Goal: Transaction & Acquisition: Purchase product/service

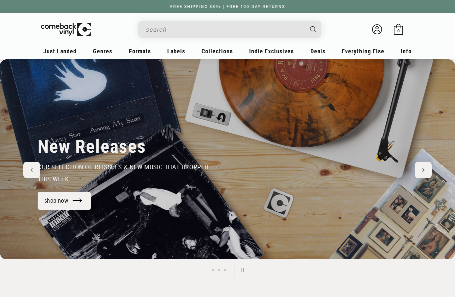
click at [257, 27] on input "Search" at bounding box center [224, 30] width 158 height 14
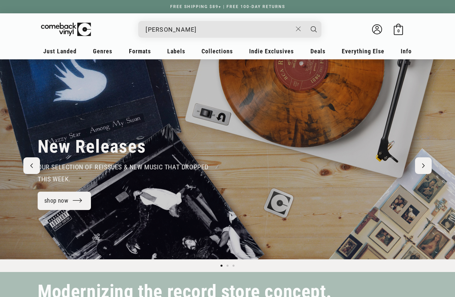
type input "patti"
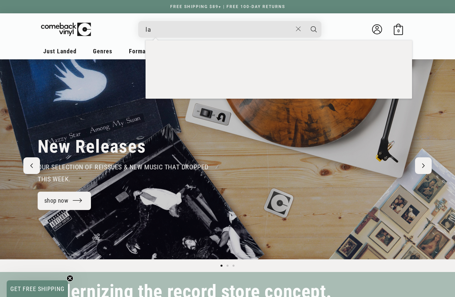
type input "l"
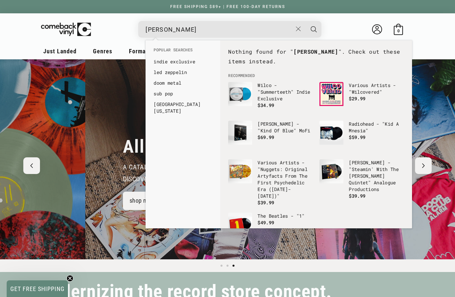
scroll to position [0, 909]
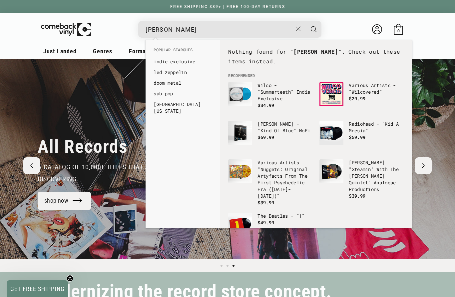
type input "patti la bell"
click at [314, 29] on button "Search" at bounding box center [313, 29] width 17 height 17
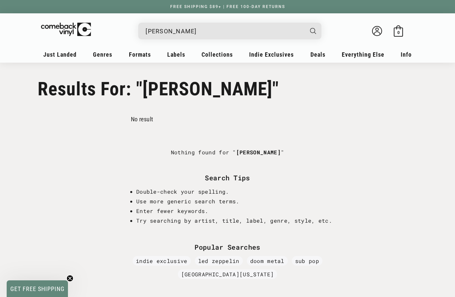
click at [267, 38] on input "patti la bell" at bounding box center [224, 31] width 158 height 14
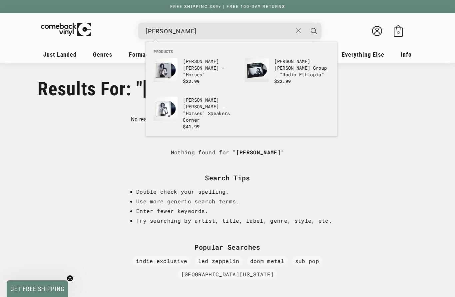
type input "[PERSON_NAME]"
click at [314, 31] on button "Search" at bounding box center [313, 31] width 17 height 17
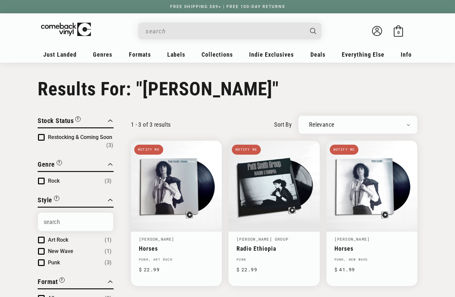
type input "[PERSON_NAME]"
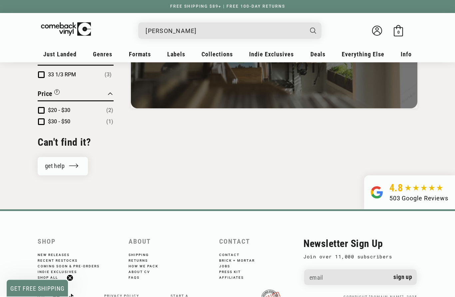
scroll to position [376, 0]
